Goal: Transaction & Acquisition: Book appointment/travel/reservation

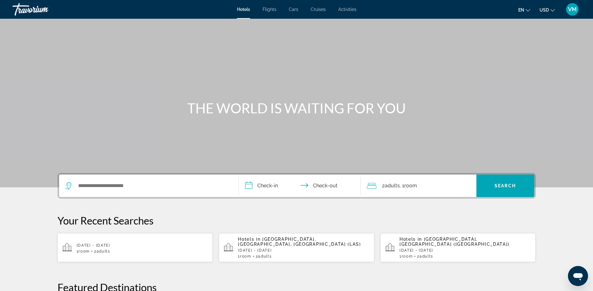
click at [276, 248] on p "Thu, 09 May - Sun, 12 May" at bounding box center [303, 250] width 131 height 4
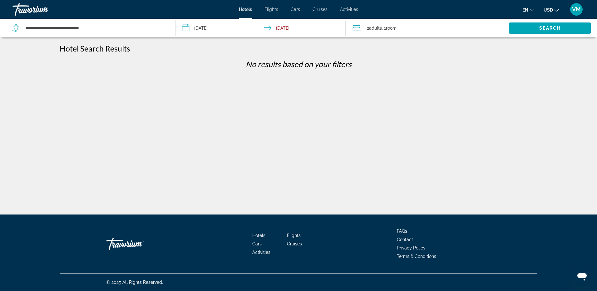
click at [186, 27] on input "**********" at bounding box center [262, 29] width 172 height 21
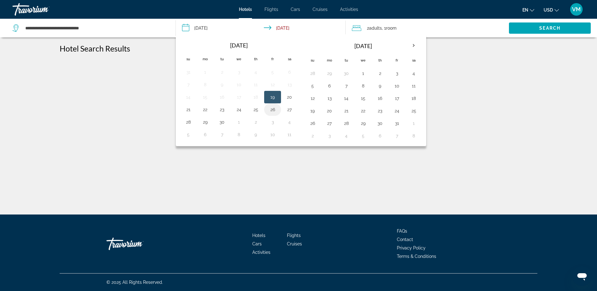
click at [274, 110] on button "26" at bounding box center [273, 109] width 10 height 9
type input "**********"
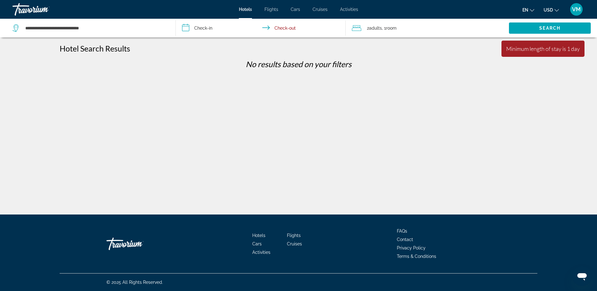
click at [358, 26] on icon "Travelers: 2 adults, 0 children" at bounding box center [356, 27] width 9 height 7
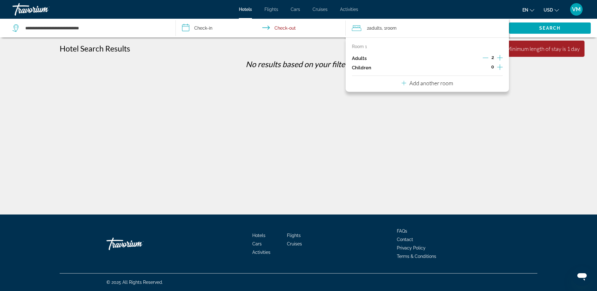
click at [284, 27] on input "**********" at bounding box center [262, 29] width 172 height 21
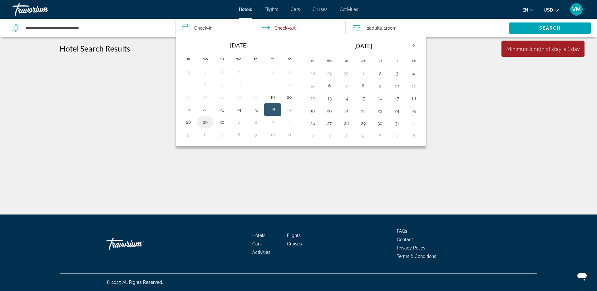
click at [204, 120] on button "29" at bounding box center [205, 122] width 10 height 9
click at [535, 29] on span "Search widget" at bounding box center [550, 28] width 82 height 15
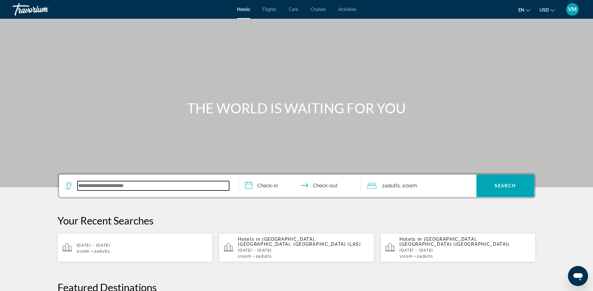
click at [197, 187] on input "Search widget" at bounding box center [153, 185] width 152 height 9
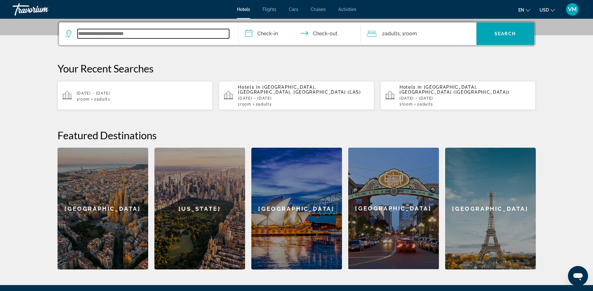
scroll to position [153, 0]
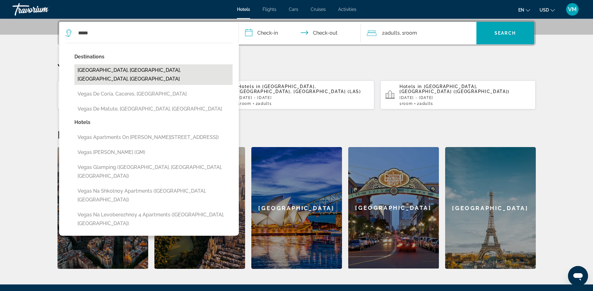
click at [165, 72] on button "Vegas Heights, Las Vegas, NV, United States" at bounding box center [153, 74] width 158 height 21
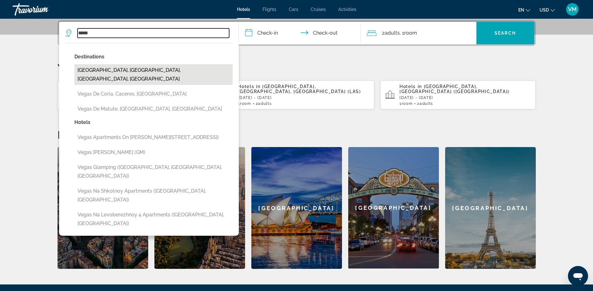
type input "**********"
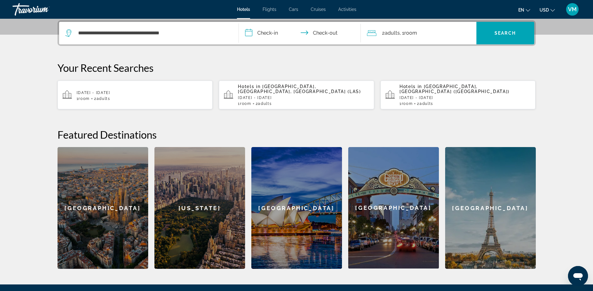
click at [264, 33] on input "**********" at bounding box center [301, 34] width 124 height 24
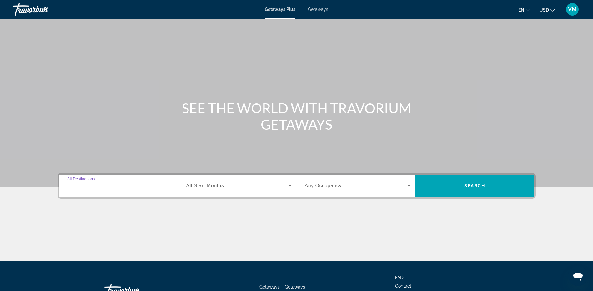
click at [111, 186] on input "Destination All Destinations" at bounding box center [120, 185] width 106 height 7
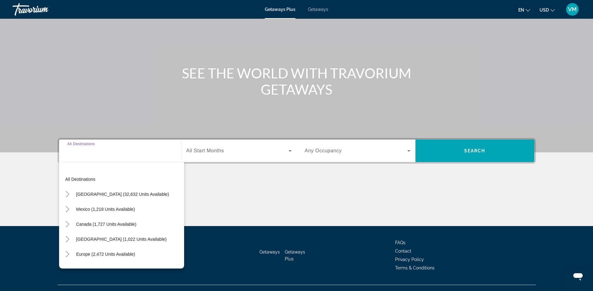
scroll to position [47, 0]
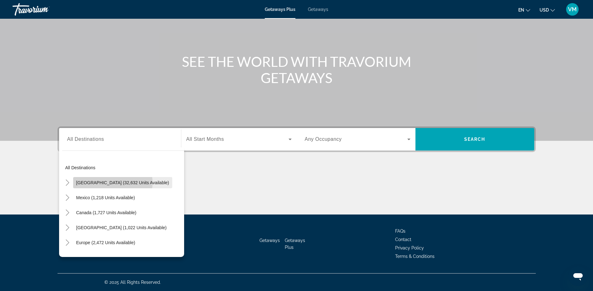
click at [112, 183] on span "[GEOGRAPHIC_DATA] (32,632 units available)" at bounding box center [122, 182] width 93 height 5
type input "**********"
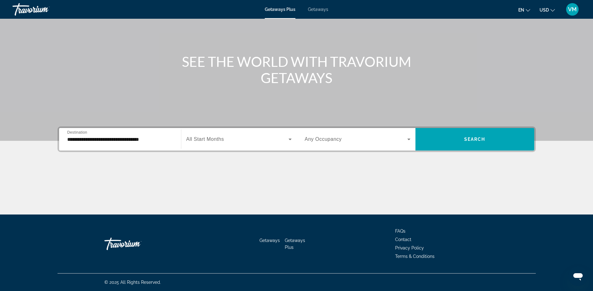
click at [224, 141] on span "All Start Months" at bounding box center [205, 139] width 38 height 5
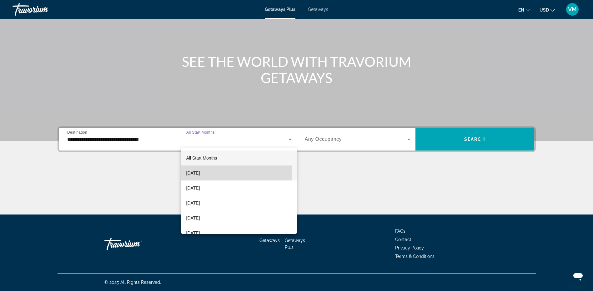
click at [200, 172] on span "[DATE]" at bounding box center [193, 172] width 14 height 7
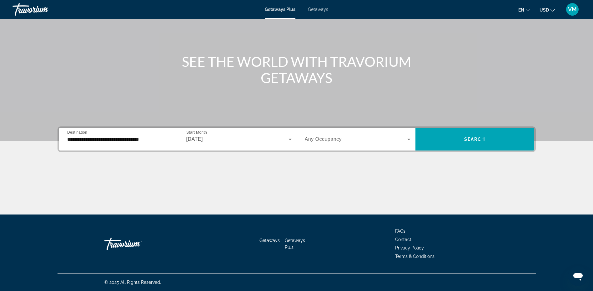
click at [336, 140] on span "Any Occupancy" at bounding box center [323, 139] width 37 height 5
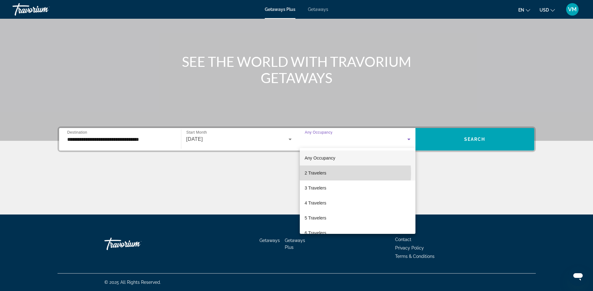
click at [321, 173] on span "2 Travelers" at bounding box center [316, 172] width 22 height 7
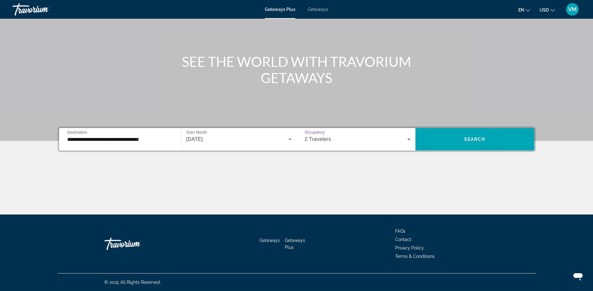
click at [334, 139] on div "2 Travelers" at bounding box center [356, 139] width 102 height 7
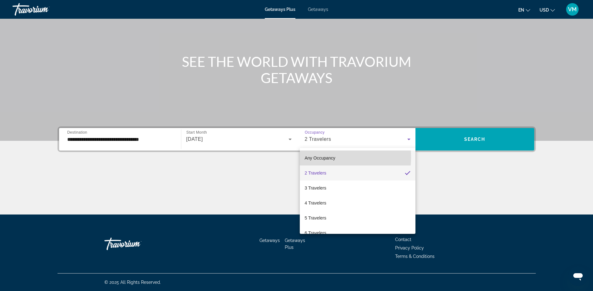
click at [325, 157] on span "Any Occupancy" at bounding box center [320, 158] width 31 height 5
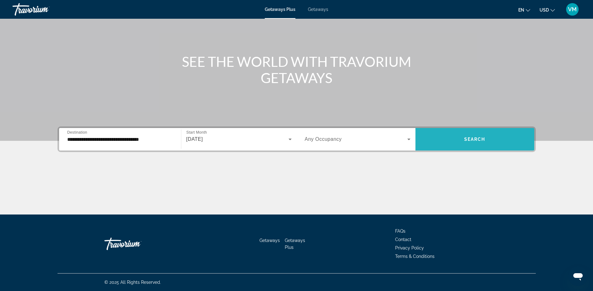
click at [471, 138] on span "Search" at bounding box center [474, 139] width 21 height 5
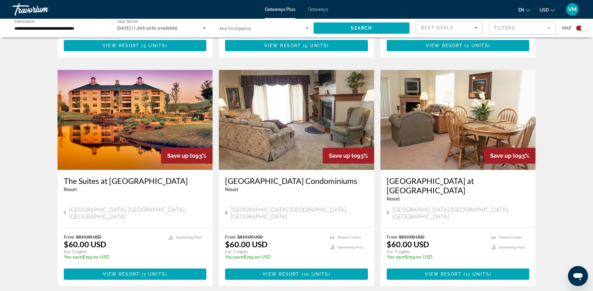
scroll to position [875, 0]
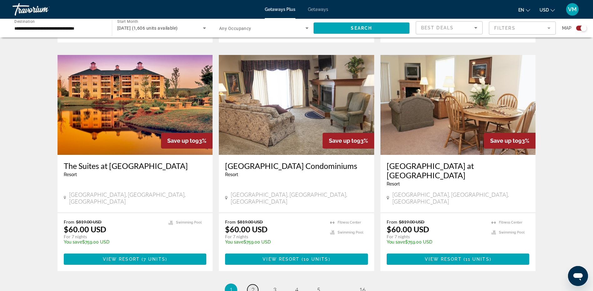
click at [256, 285] on link "page 2" at bounding box center [252, 290] width 11 height 11
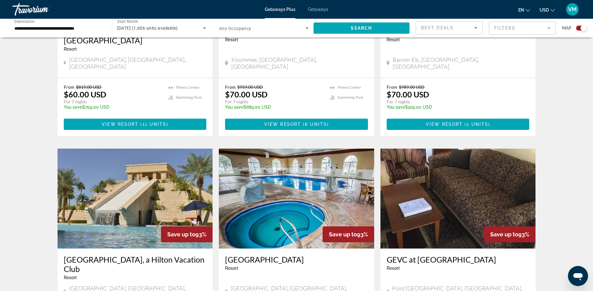
scroll to position [338, 0]
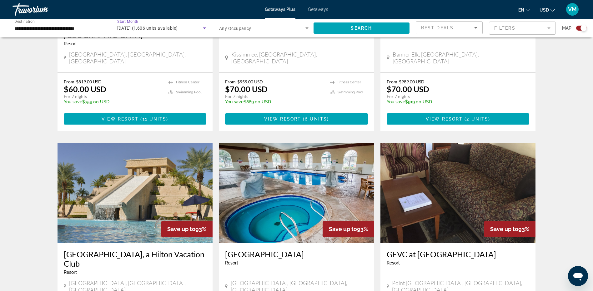
click at [204, 29] on icon "Search widget" at bounding box center [204, 28] width 3 height 2
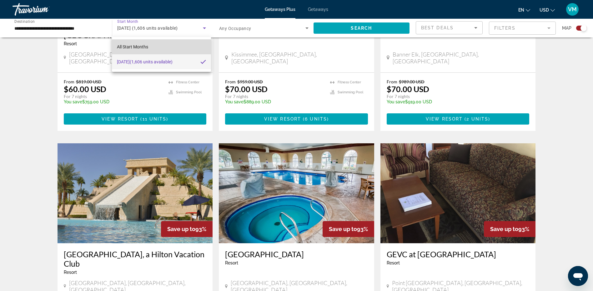
click at [146, 46] on span "All Start Months" at bounding box center [132, 46] width 31 height 5
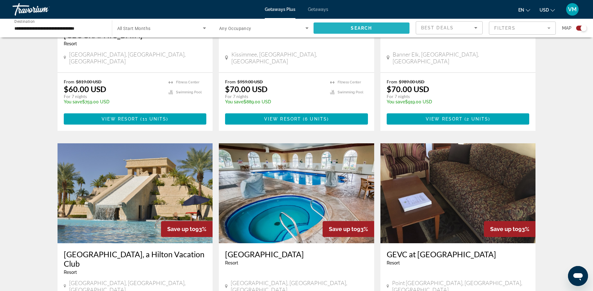
click at [355, 29] on span "Search" at bounding box center [361, 28] width 21 height 5
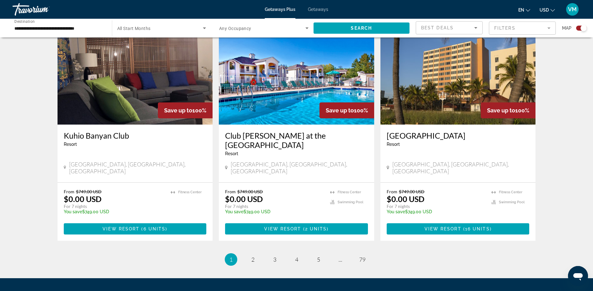
scroll to position [906, 0]
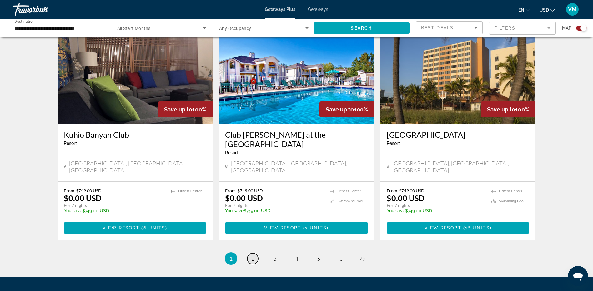
click at [254, 255] on span "2" at bounding box center [252, 258] width 3 height 7
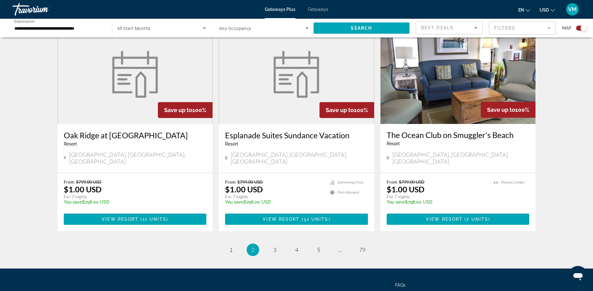
scroll to position [906, 0]
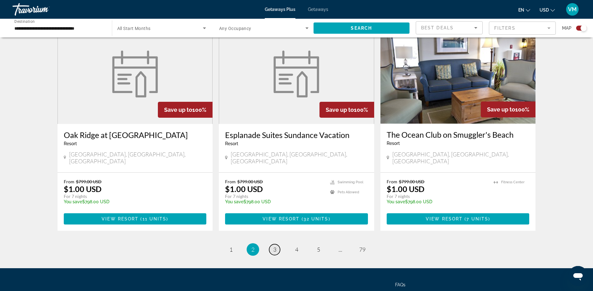
click at [277, 244] on link "page 3" at bounding box center [274, 249] width 11 height 11
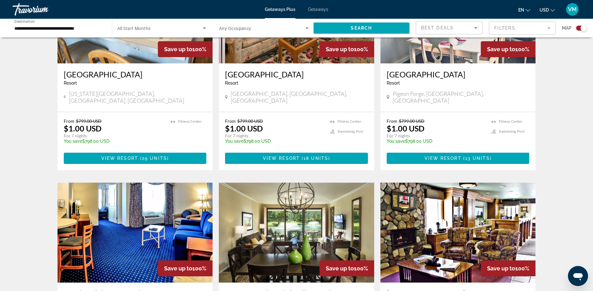
scroll to position [531, 0]
